Goal: Task Accomplishment & Management: Complete application form

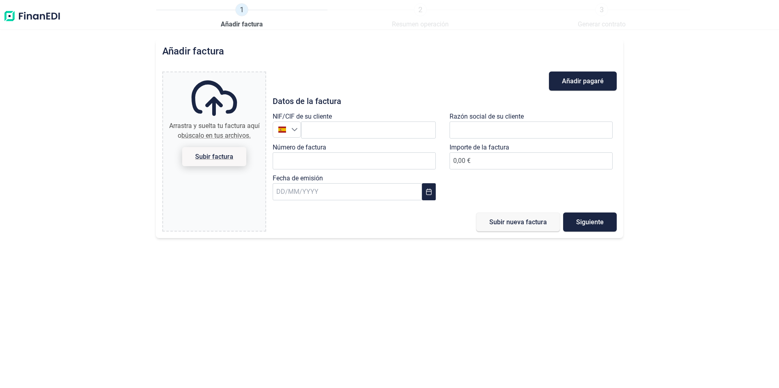
click at [214, 158] on span "Subir factura" at bounding box center [214, 156] width 38 height 6
click at [214, 75] on input "Arrastra y suelta tu factura aquí o búscalo en tus archivos. Subir factura" at bounding box center [214, 73] width 102 height 2
type input "C:\fakepath\FV-240059.pdf"
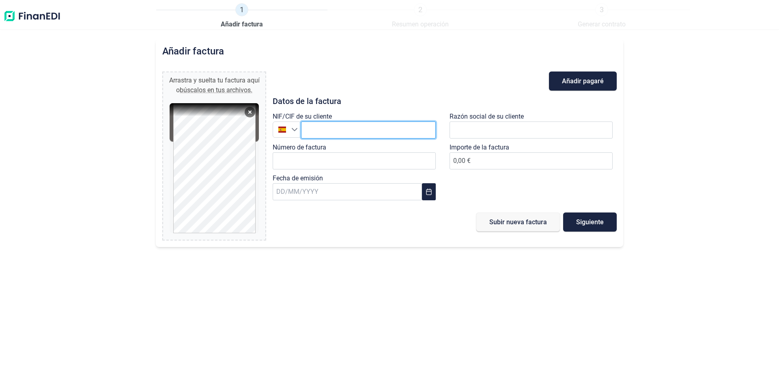
click at [367, 130] on input "text" at bounding box center [368, 129] width 135 height 17
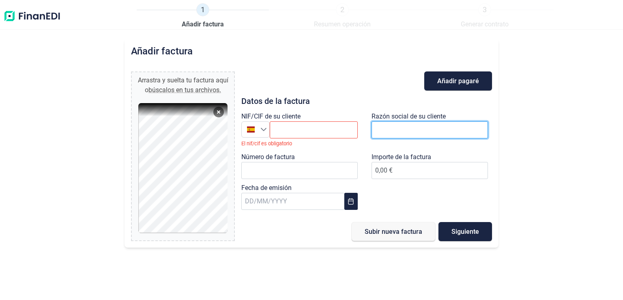
click at [395, 133] on input "text" at bounding box center [430, 129] width 116 height 17
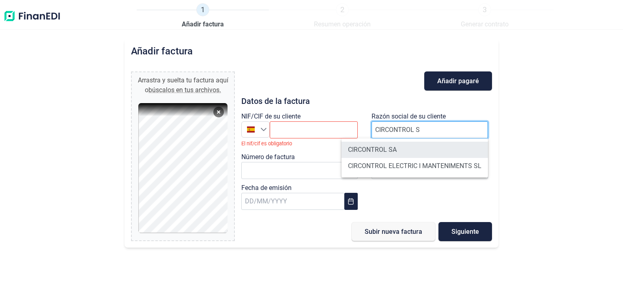
type input "CIRCONTROL S"
click at [373, 153] on li "CIRCONTROL SA" at bounding box center [415, 150] width 147 height 16
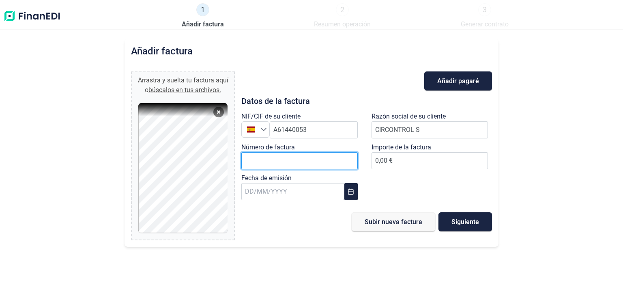
click at [259, 160] on input "Número de factura" at bounding box center [300, 160] width 116 height 17
type input "240059"
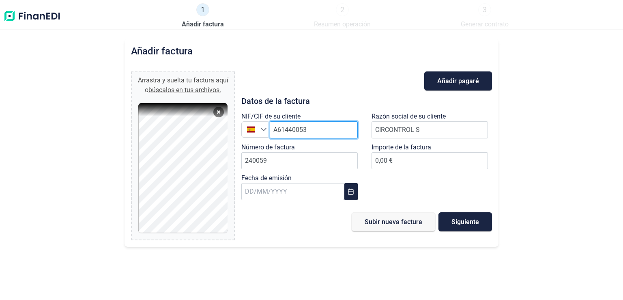
click at [317, 133] on input "text" at bounding box center [314, 129] width 88 height 17
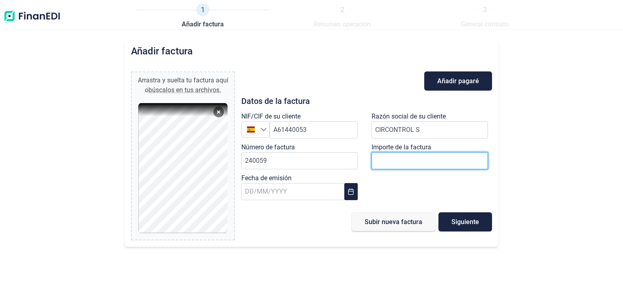
click at [406, 162] on span "0,00 €" at bounding box center [430, 161] width 116 height 8
type input "21232.17"
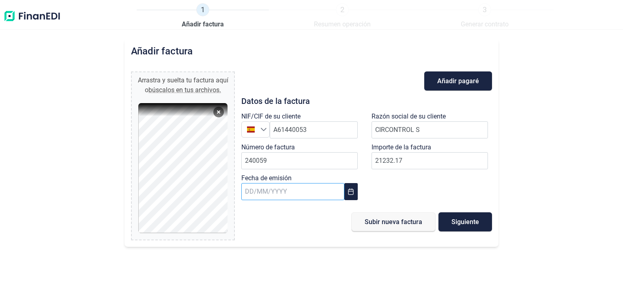
click at [249, 184] on input "text" at bounding box center [293, 191] width 103 height 17
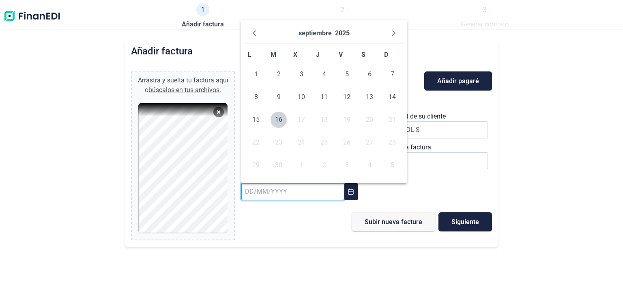
click at [248, 192] on input "text" at bounding box center [293, 191] width 103 height 17
type input "6"
type input "[DATE]"
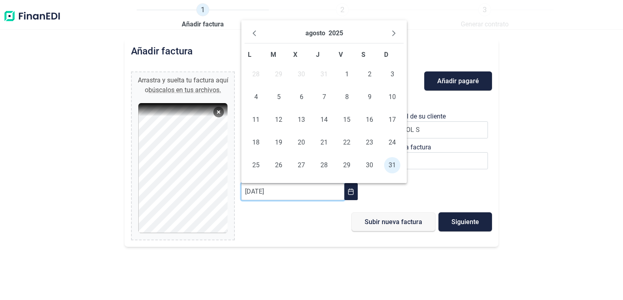
click at [289, 253] on div "Añadir factura Arrastra y suelta tu factura aquí o búscalos en tus archivos. FV…" at bounding box center [311, 169] width 623 height 261
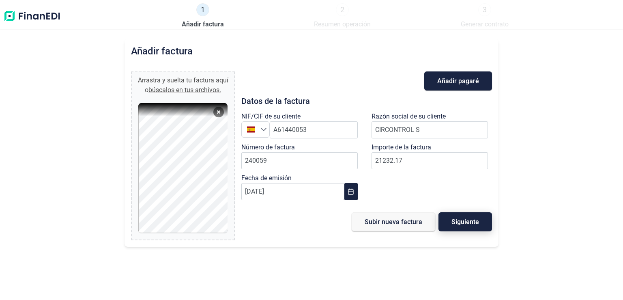
click at [472, 219] on span "Siguiente" at bounding box center [466, 222] width 28 height 6
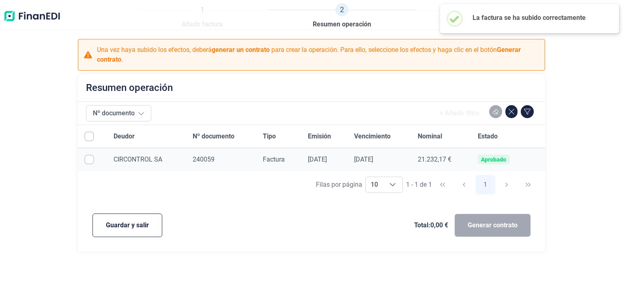
checkbox input "true"
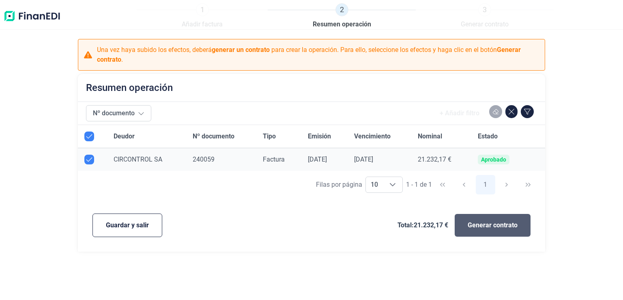
click at [481, 226] on span "Generar contrato" at bounding box center [493, 225] width 50 height 10
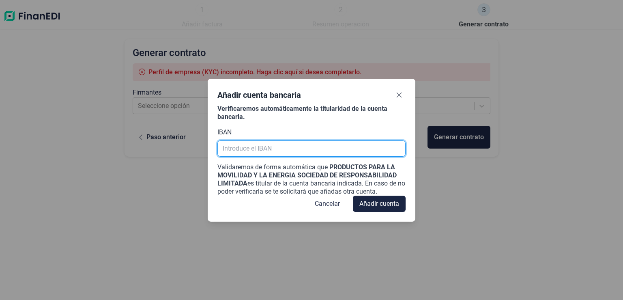
click at [265, 148] on input "text" at bounding box center [312, 148] width 188 height 16
paste input "[FINANCIAL_ID]"
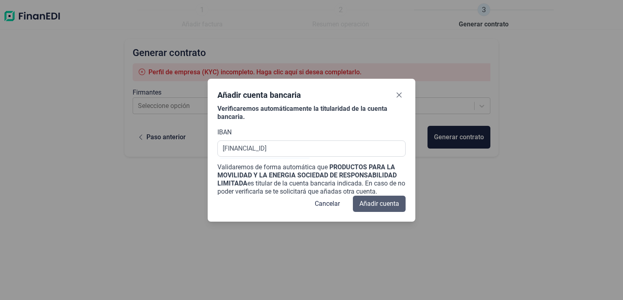
type input "[FINANCIAL_ID]"
click at [383, 204] on span "Añadir cuenta" at bounding box center [380, 204] width 40 height 10
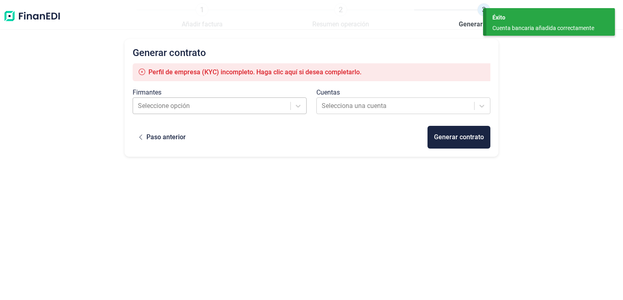
click at [164, 104] on div at bounding box center [212, 105] width 149 height 11
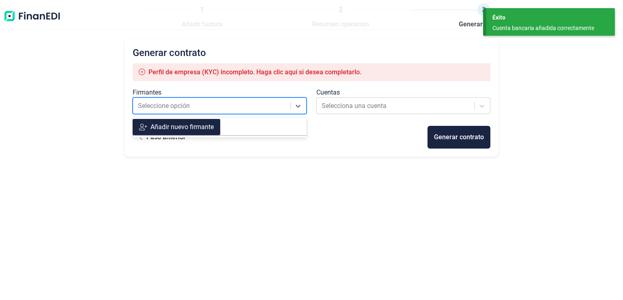
click at [176, 126] on div "Añadir nuevo firmante" at bounding box center [182, 127] width 63 height 10
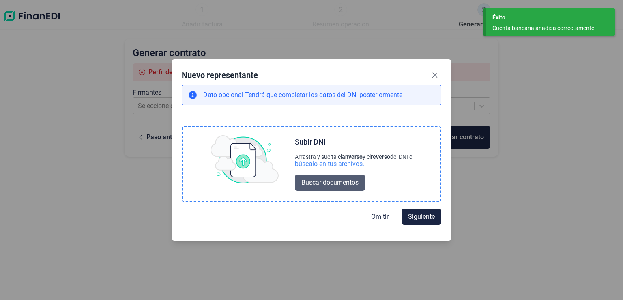
click at [329, 179] on span "Buscar documentos" at bounding box center [330, 183] width 57 height 10
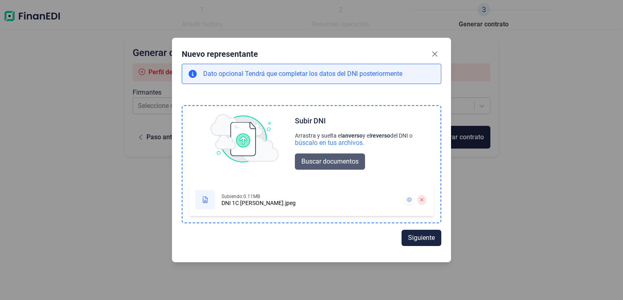
click at [322, 162] on span "Buscar documentos" at bounding box center [330, 162] width 57 height 10
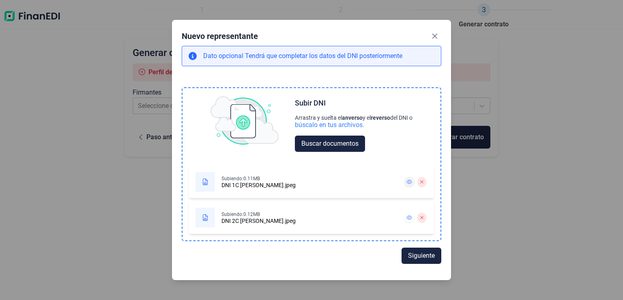
click at [407, 183] on button at bounding box center [409, 182] width 11 height 10
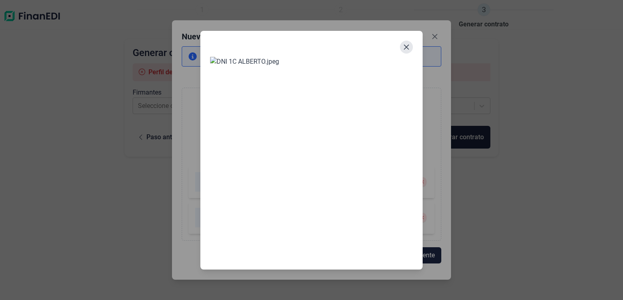
click at [410, 50] on icon "Close" at bounding box center [406, 47] width 6 height 6
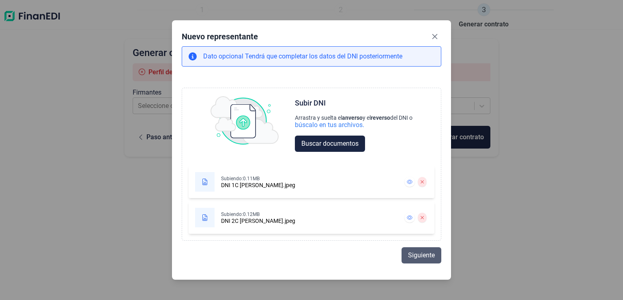
click at [418, 258] on span "Siguiente" at bounding box center [421, 255] width 27 height 10
select select "ES"
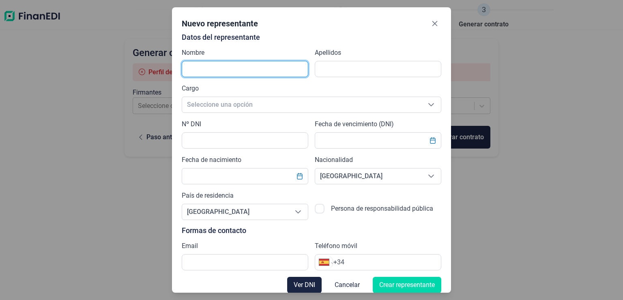
click at [239, 69] on input "text" at bounding box center [245, 69] width 127 height 16
type input "[PERSON_NAME]"
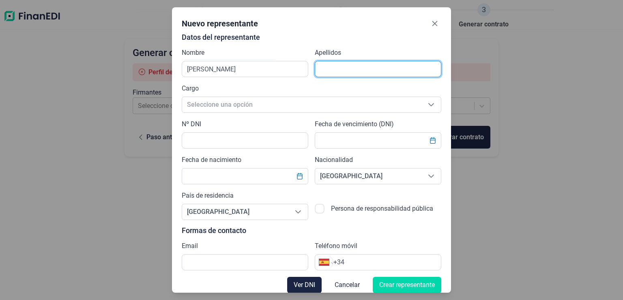
click at [334, 69] on input "text" at bounding box center [378, 69] width 127 height 16
type input "biurrun [PERSON_NAME]"
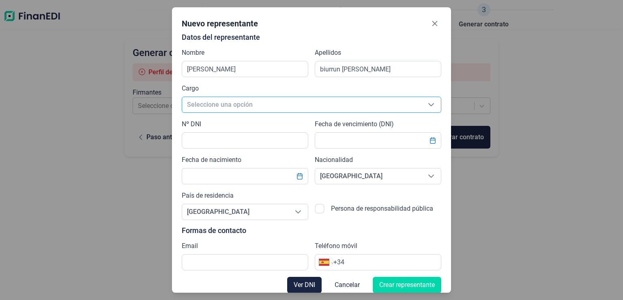
click at [224, 106] on span "Seleccione una opción" at bounding box center [301, 104] width 239 height 15
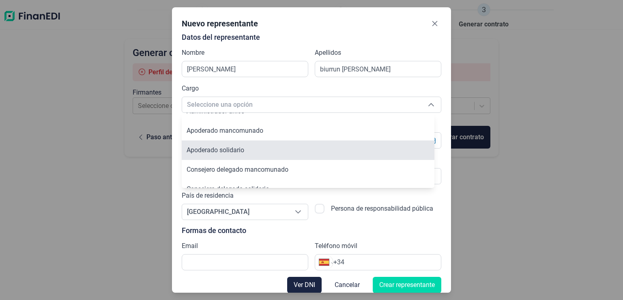
scroll to position [50, 0]
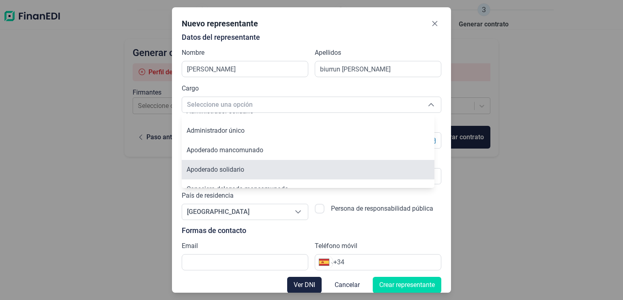
click at [243, 164] on li "Apoderado solidario" at bounding box center [308, 169] width 253 height 19
type input "Apoderado solidario"
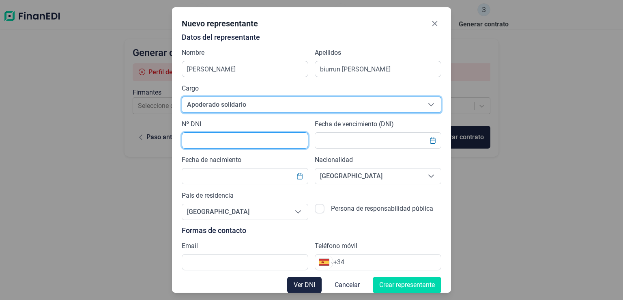
click at [233, 140] on input "text" at bounding box center [245, 140] width 127 height 16
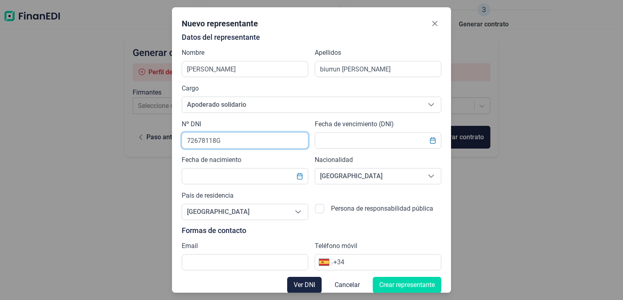
type input "72678118G"
click at [242, 119] on div "Datos del representante Nombre [PERSON_NAME] biurrun [PERSON_NAME] Cargo Apoder…" at bounding box center [312, 151] width 260 height 237
click at [357, 136] on input "text" at bounding box center [378, 140] width 127 height 16
click at [380, 140] on input "text" at bounding box center [378, 140] width 127 height 16
click at [261, 237] on div "Datos del representante Nombre [PERSON_NAME] biurrun [PERSON_NAME] Cargo Apoder…" at bounding box center [312, 151] width 260 height 237
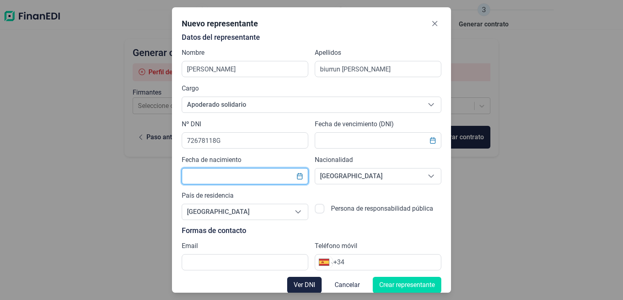
click at [205, 175] on input "text" at bounding box center [245, 176] width 127 height 16
type input "[DATE]"
click at [285, 151] on div "Datos del representante Nombre [PERSON_NAME] biurrun [PERSON_NAME] Cargo Apoder…" at bounding box center [312, 151] width 260 height 237
click at [430, 142] on icon "Choose Date" at bounding box center [433, 140] width 6 height 6
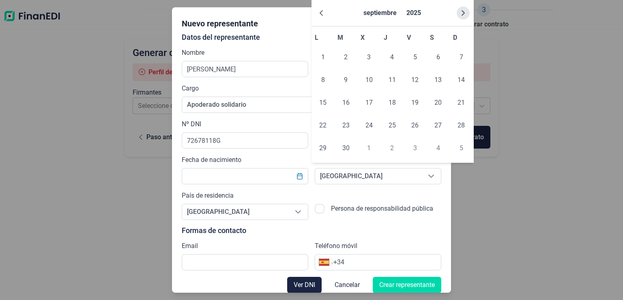
click at [461, 14] on icon "Next Month" at bounding box center [463, 13] width 6 height 6
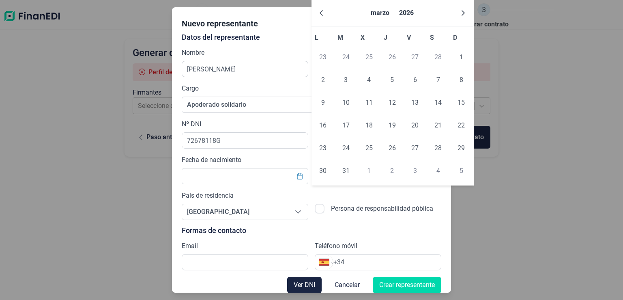
click at [461, 14] on icon "Next Month" at bounding box center [463, 13] width 6 height 6
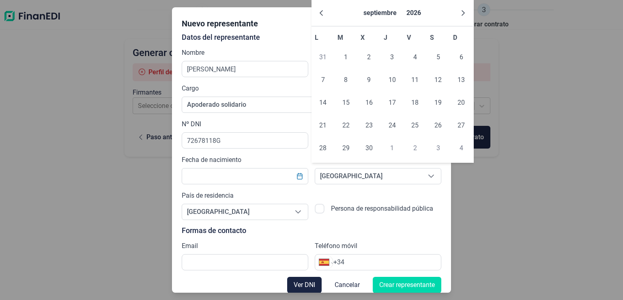
click at [461, 14] on icon "Next Month" at bounding box center [463, 13] width 6 height 6
click at [462, 14] on icon "Next Month" at bounding box center [463, 13] width 6 height 6
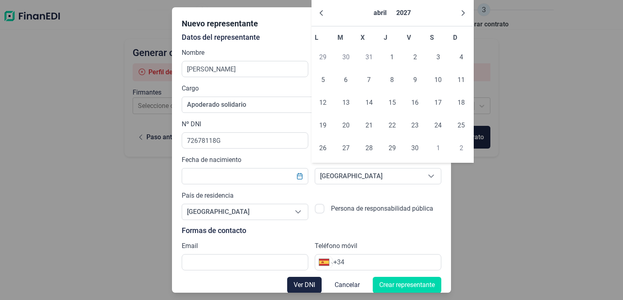
click at [462, 14] on icon "Next Month" at bounding box center [463, 13] width 6 height 6
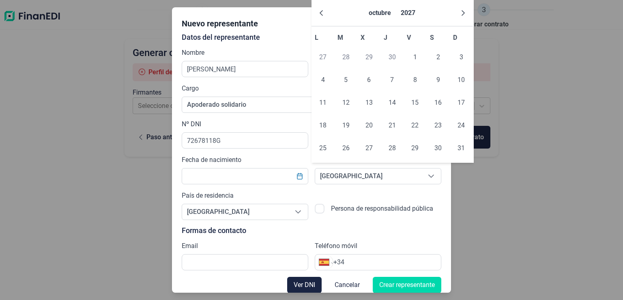
click at [462, 14] on icon "Next Month" at bounding box center [463, 13] width 6 height 6
click at [462, 15] on icon "Next Month" at bounding box center [463, 13] width 6 height 6
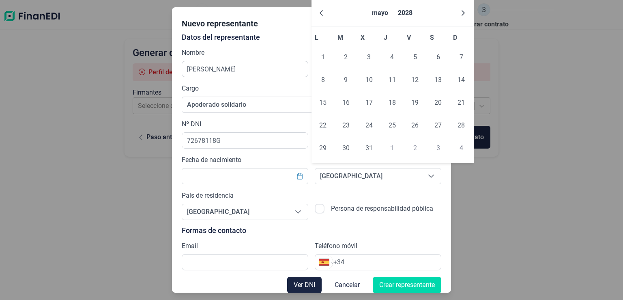
click at [462, 15] on icon "Next Month" at bounding box center [463, 13] width 6 height 6
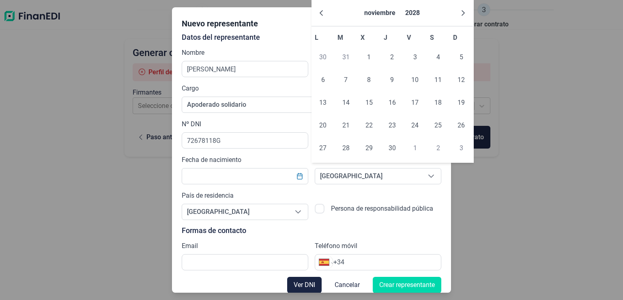
click at [462, 15] on icon "Next Month" at bounding box center [463, 13] width 6 height 6
click at [325, 11] on button "Previous Month" at bounding box center [321, 12] width 13 height 13
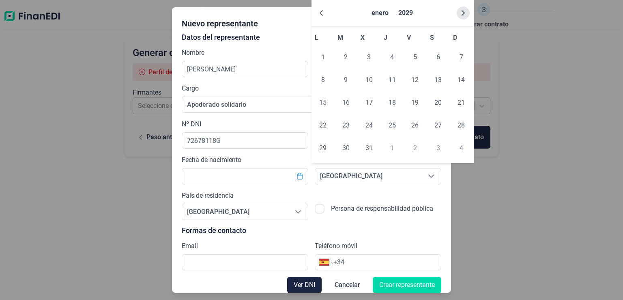
click at [462, 16] on icon "Next Month" at bounding box center [463, 13] width 6 height 6
click at [462, 15] on icon "Next Month" at bounding box center [463, 13] width 6 height 6
click at [365, 78] on span "6" at bounding box center [369, 80] width 16 height 16
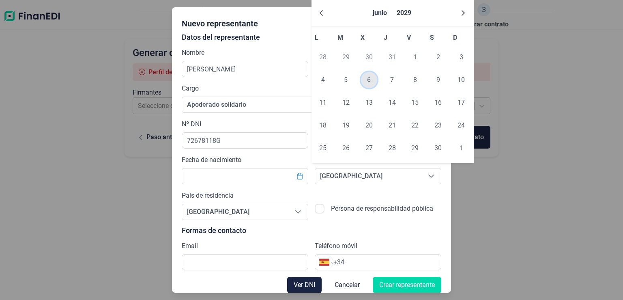
type input "[DATE]"
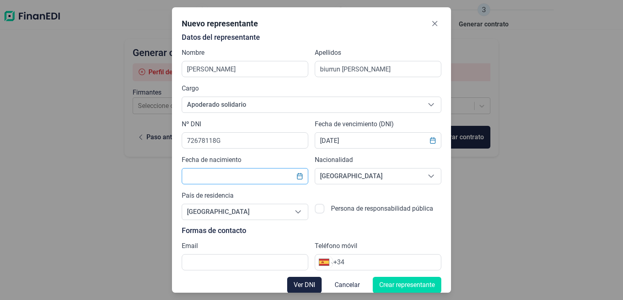
click at [235, 178] on input "text" at bounding box center [245, 176] width 127 height 16
click at [298, 176] on icon "Choose Date" at bounding box center [299, 176] width 5 height 6
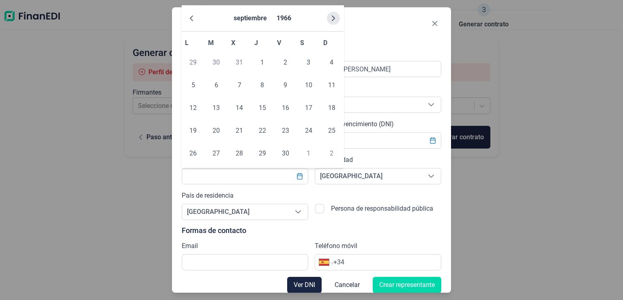
click at [335, 18] on icon "Next Month" at bounding box center [333, 18] width 6 height 6
click at [335, 19] on icon "Next Month" at bounding box center [333, 19] width 3 height 6
click at [336, 19] on icon "Next Month" at bounding box center [333, 18] width 6 height 6
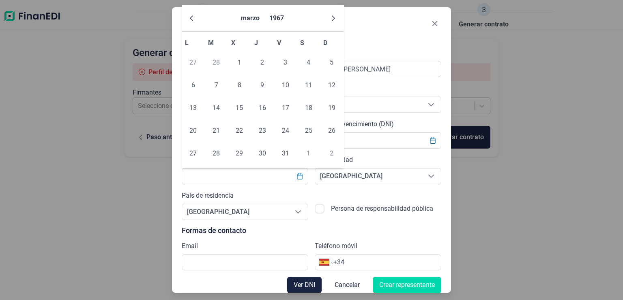
click at [336, 19] on icon "Next Month" at bounding box center [333, 18] width 6 height 6
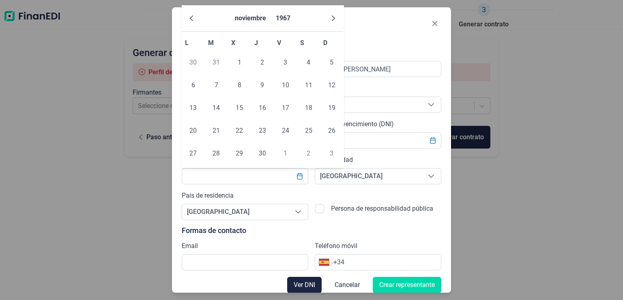
click at [336, 19] on icon "Next Month" at bounding box center [333, 18] width 6 height 6
click at [337, 19] on icon "Next Month" at bounding box center [333, 18] width 6 height 6
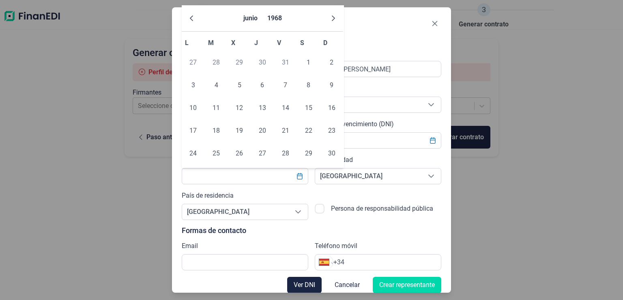
click at [337, 19] on icon "Next Month" at bounding box center [333, 18] width 6 height 6
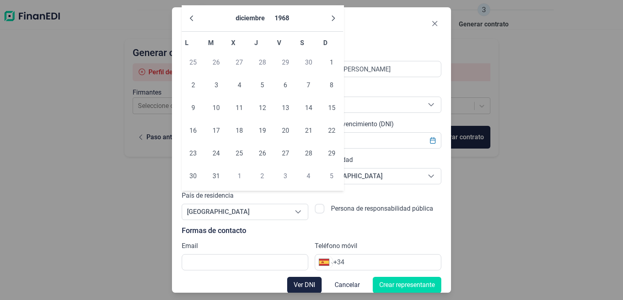
click at [337, 19] on icon "Next Month" at bounding box center [333, 18] width 6 height 6
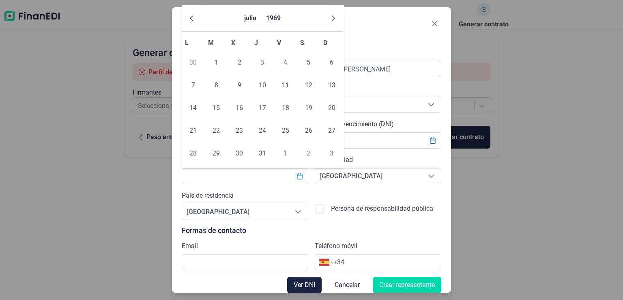
click at [337, 19] on icon "Next Month" at bounding box center [333, 18] width 6 height 6
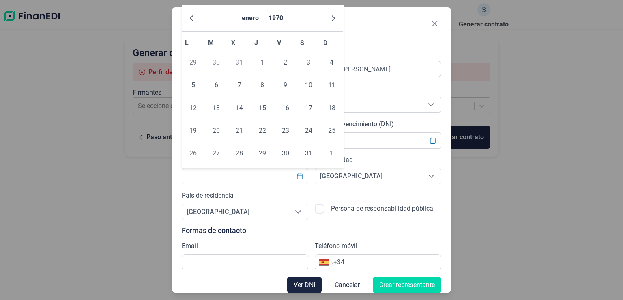
click at [337, 19] on icon "Next Month" at bounding box center [333, 18] width 6 height 6
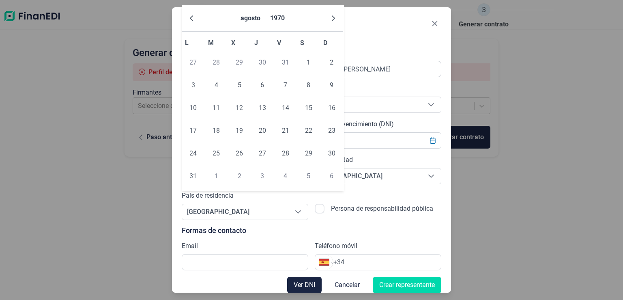
click at [337, 19] on icon "Next Month" at bounding box center [333, 18] width 6 height 6
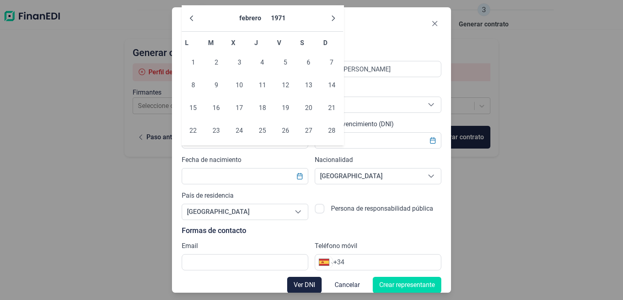
click at [337, 19] on icon "Next Month" at bounding box center [333, 18] width 6 height 6
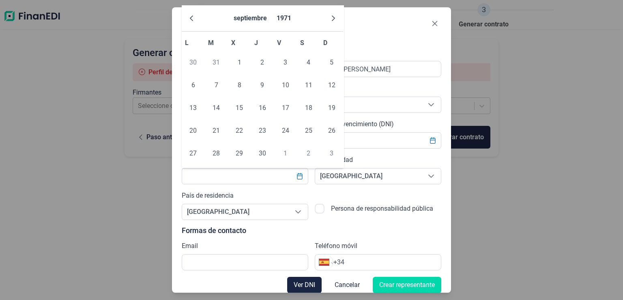
click at [337, 19] on icon "Next Month" at bounding box center [333, 18] width 6 height 6
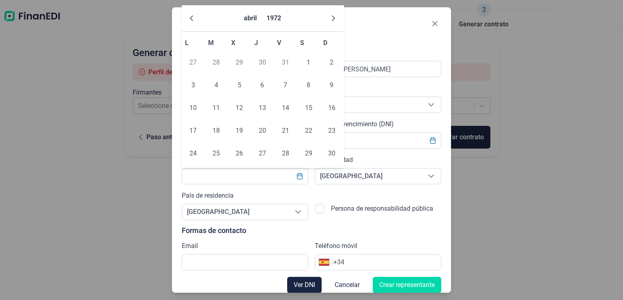
click at [337, 19] on icon "Next Month" at bounding box center [333, 18] width 6 height 6
click at [285, 17] on button "1972" at bounding box center [278, 18] width 21 height 19
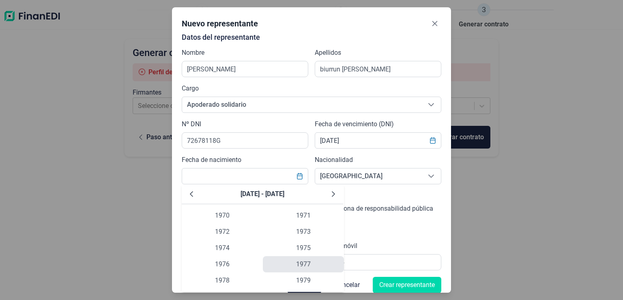
click at [301, 259] on span "1977" at bounding box center [303, 264] width 81 height 16
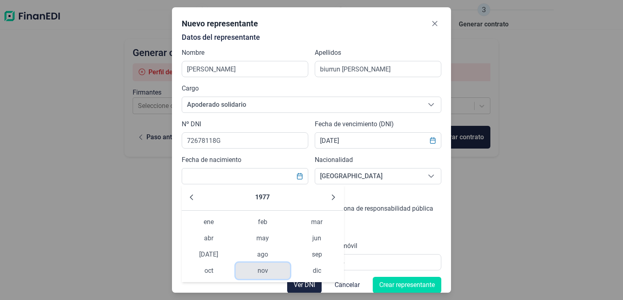
click at [262, 272] on span "nov" at bounding box center [263, 271] width 54 height 16
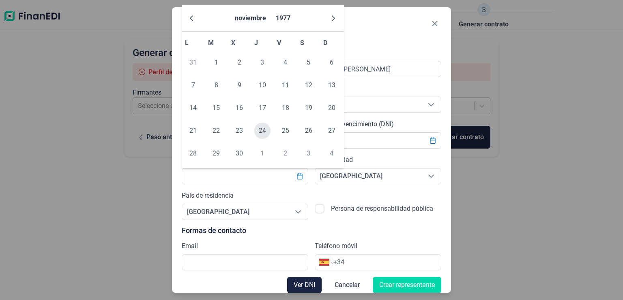
click at [261, 130] on span "24" at bounding box center [263, 131] width 16 height 16
type input "[DATE]"
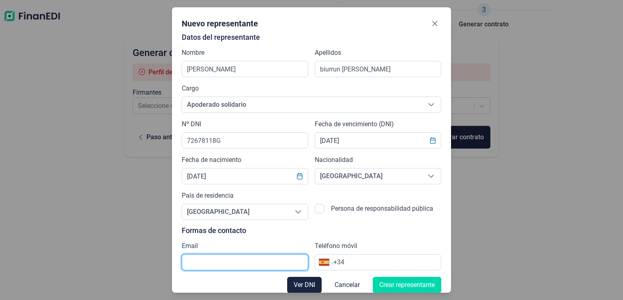
click at [210, 259] on input "text" at bounding box center [245, 262] width 127 height 16
type input "[EMAIL_ADDRESS][DOMAIN_NAME]"
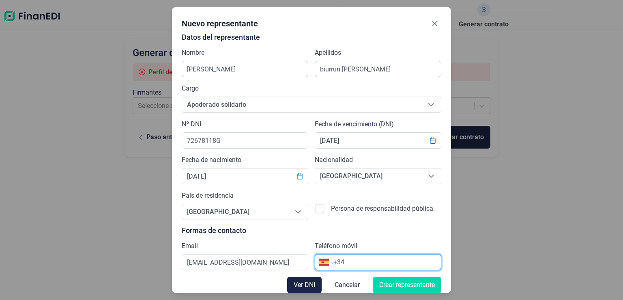
click at [361, 259] on input "+34" at bounding box center [388, 262] width 108 height 10
type input "[PHONE_NUMBER]"
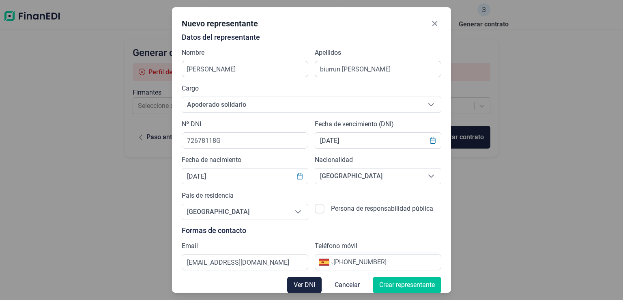
click at [386, 281] on span "Crear representante" at bounding box center [408, 285] width 56 height 10
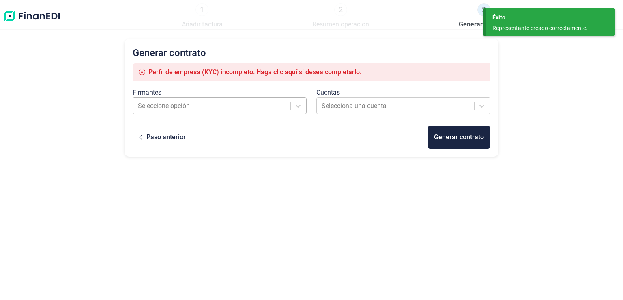
click at [169, 108] on div at bounding box center [212, 105] width 149 height 11
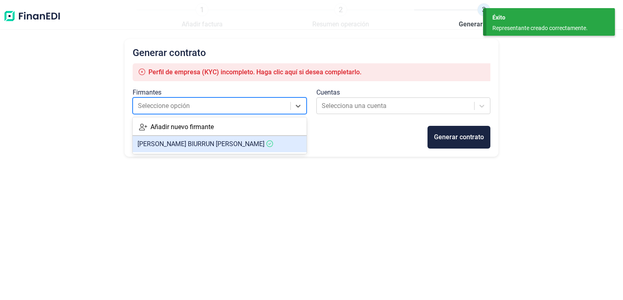
click at [178, 145] on span "[PERSON_NAME] [PERSON_NAME]" at bounding box center [201, 144] width 127 height 8
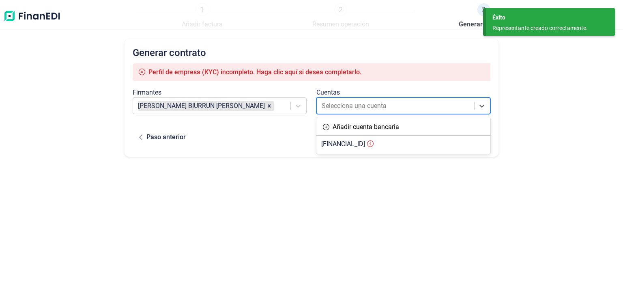
click at [350, 108] on div at bounding box center [396, 105] width 149 height 11
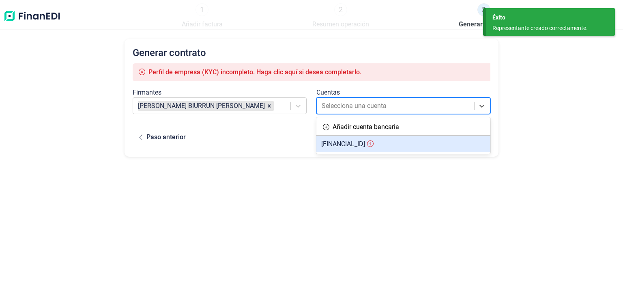
click at [353, 146] on span "[FINANCIAL_ID]" at bounding box center [343, 144] width 44 height 8
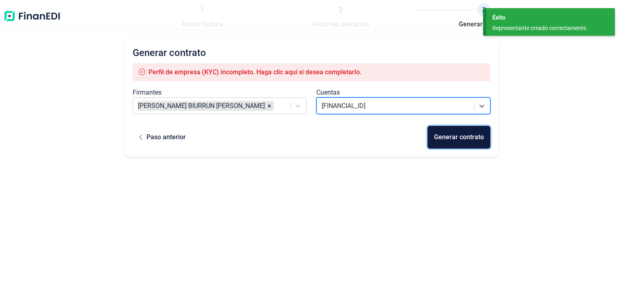
click at [452, 139] on div "Generar contrato" at bounding box center [459, 137] width 50 height 10
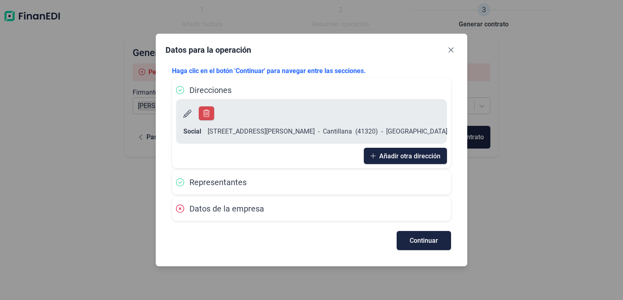
click at [263, 127] on span "[STREET_ADDRESS][PERSON_NAME]" at bounding box center [261, 132] width 107 height 10
click at [180, 207] on icon at bounding box center [180, 209] width 8 height 8
click at [203, 209] on span "Datos de la empresa" at bounding box center [227, 209] width 75 height 10
click at [418, 238] on span "Continuar" at bounding box center [424, 240] width 28 height 6
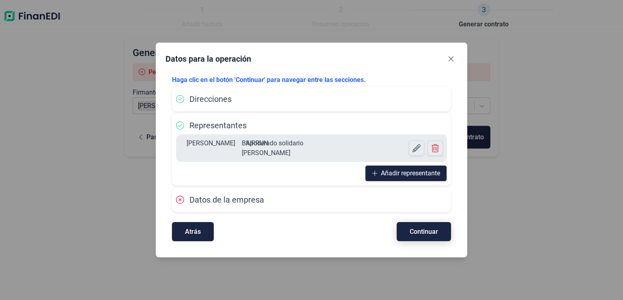
click at [426, 231] on span "Continuar" at bounding box center [424, 232] width 28 height 6
select select "ES"
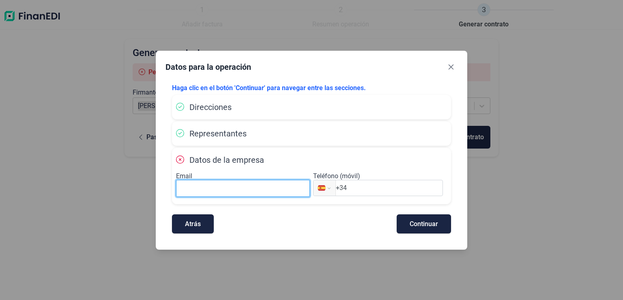
click at [231, 185] on input at bounding box center [243, 188] width 134 height 17
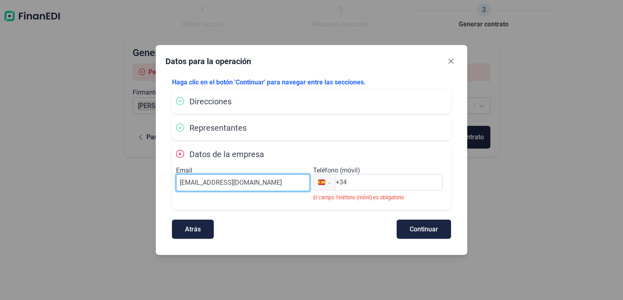
type input "[EMAIL_ADDRESS][DOMAIN_NAME]"
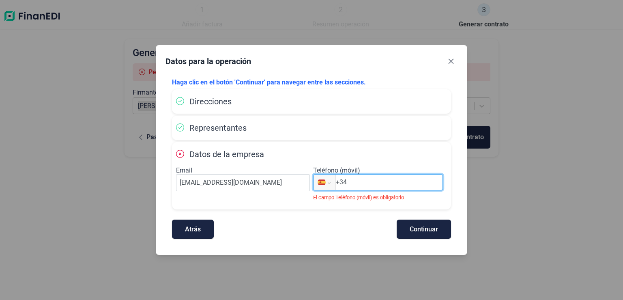
click at [403, 178] on input "+34" at bounding box center [389, 182] width 107 height 10
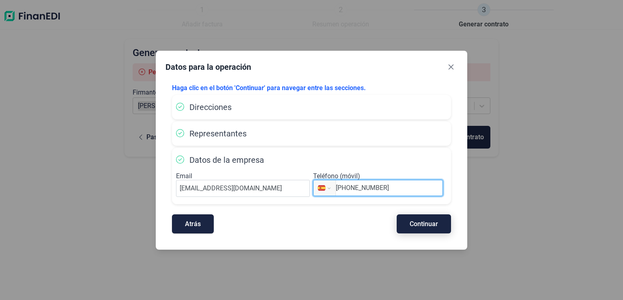
type input "[PHONE_NUMBER]"
click at [423, 225] on span "Continuar" at bounding box center [424, 224] width 28 height 6
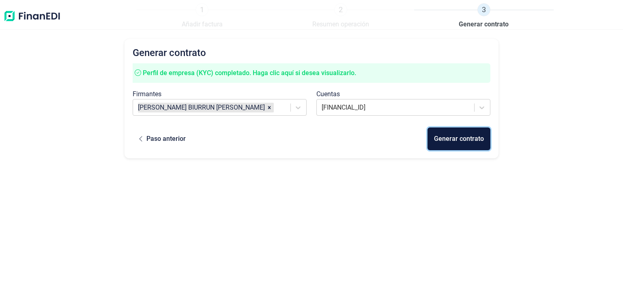
click at [457, 138] on div "Generar contrato" at bounding box center [459, 139] width 50 height 10
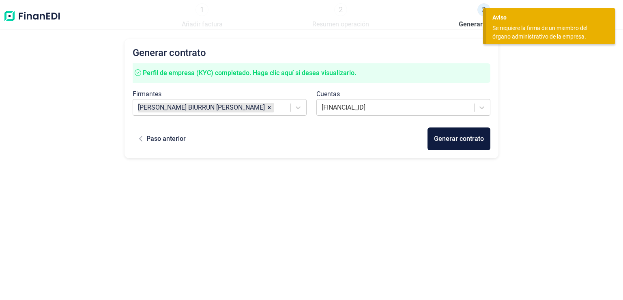
click at [290, 133] on div "Paso anterior Generar contrato" at bounding box center [312, 138] width 358 height 23
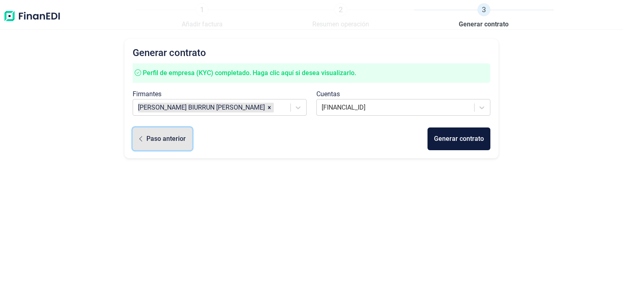
click at [158, 140] on div "Paso anterior" at bounding box center [166, 139] width 39 height 10
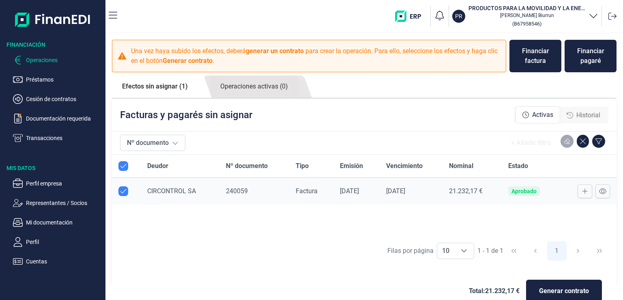
checkbox input "true"
click at [35, 205] on p "Representantes / Socios" at bounding box center [64, 203] width 76 height 10
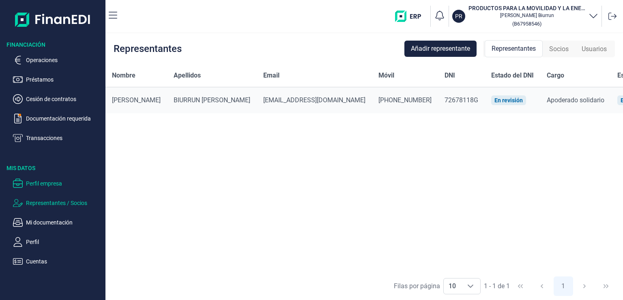
click at [34, 184] on p "Perfil empresa" at bounding box center [64, 184] width 76 height 10
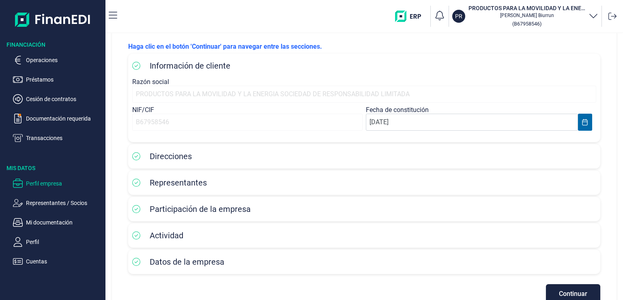
scroll to position [58, 0]
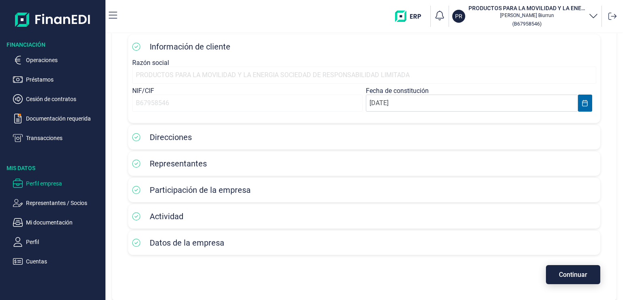
click at [558, 278] on button "Continuar" at bounding box center [573, 274] width 54 height 19
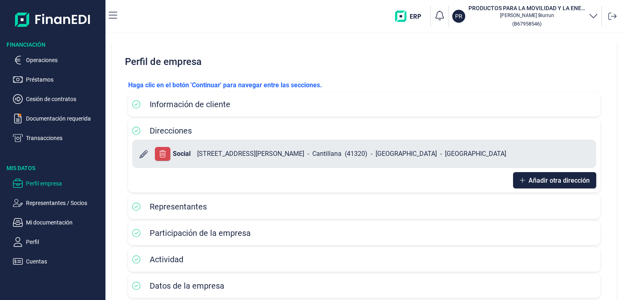
scroll to position [43, 0]
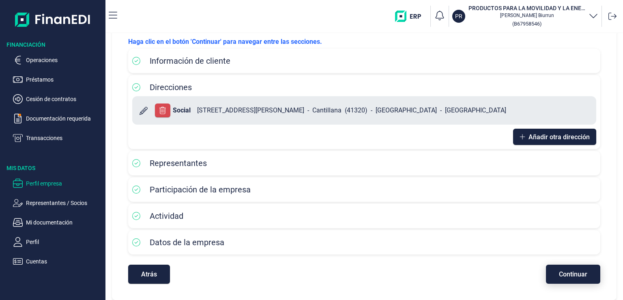
click at [580, 271] on span "Continuar" at bounding box center [573, 274] width 28 height 6
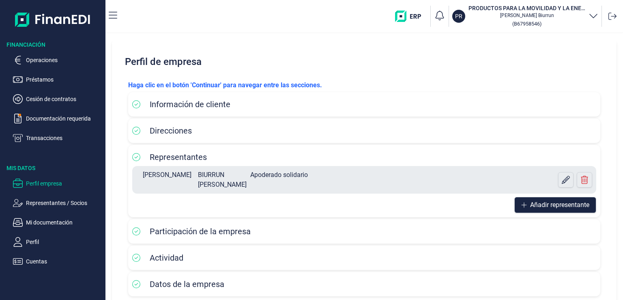
scroll to position [37, 0]
